Goal: Information Seeking & Learning: Learn about a topic

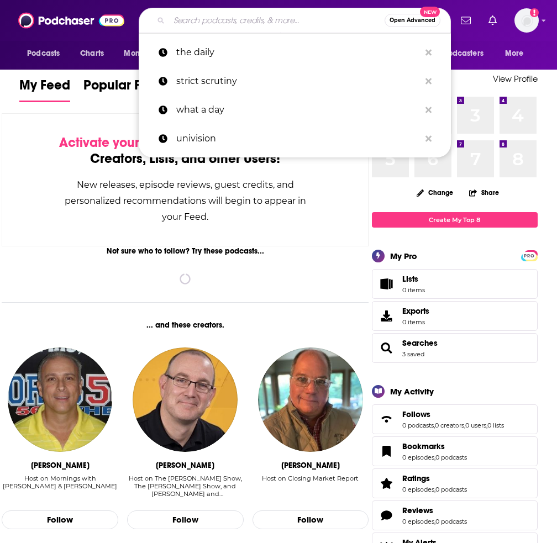
click at [198, 25] on input "Search podcasts, credits, & more..." at bounding box center [276, 21] width 215 height 18
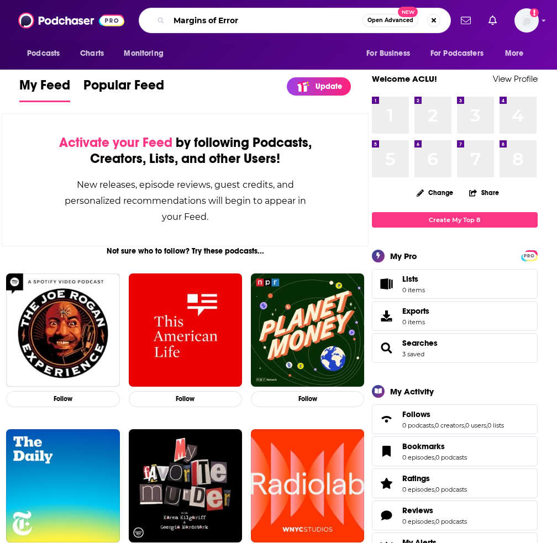
click at [265, 15] on input "Margins of Error" at bounding box center [265, 21] width 193 height 18
type input "Margins of Error"
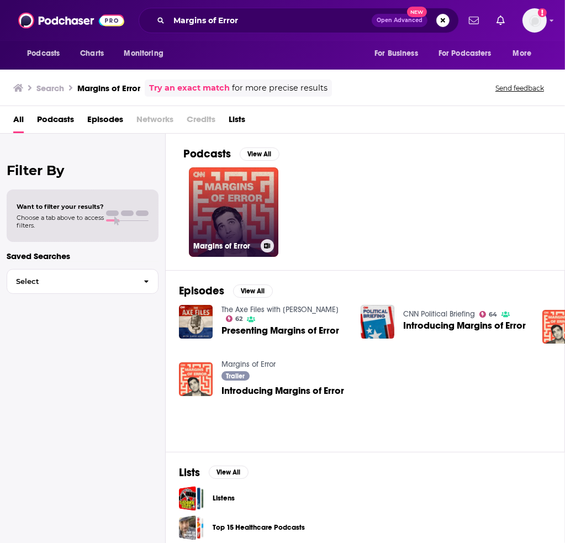
click at [236, 220] on link "Margins of Error" at bounding box center [233, 211] width 89 height 89
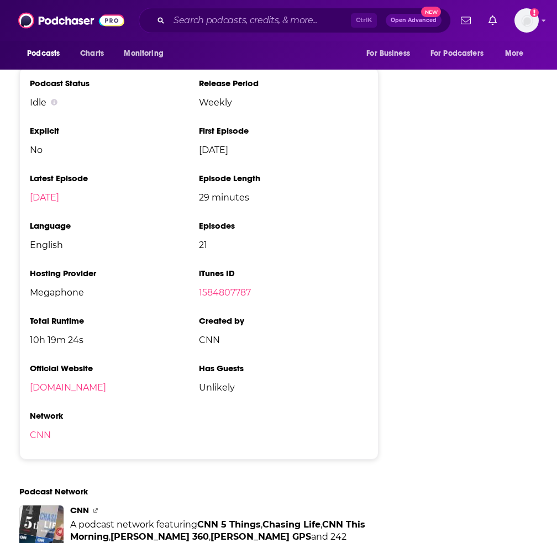
scroll to position [1259, 0]
